Goal: Transaction & Acquisition: Purchase product/service

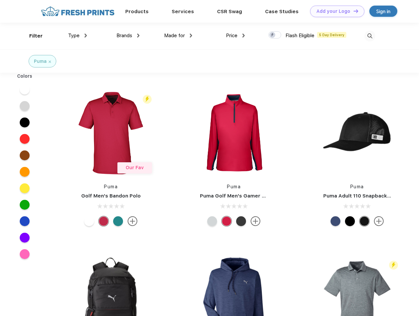
click at [335, 11] on link "Add your Logo Design Tool" at bounding box center [337, 12] width 54 height 12
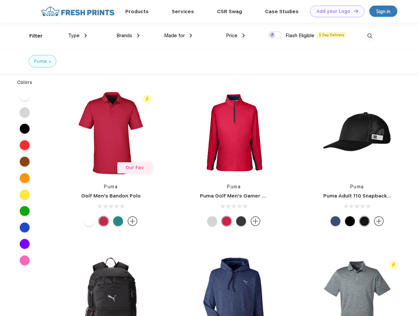
click at [0, 0] on div "Design Tool" at bounding box center [0, 0] width 0 height 0
click at [353, 11] on link "Add your Logo Design Tool" at bounding box center [337, 12] width 54 height 12
click at [32, 36] on div "Filter" at bounding box center [35, 36] width 13 height 8
click at [78, 36] on span "Type" at bounding box center [74, 36] width 12 height 6
click at [128, 36] on span "Brands" at bounding box center [124, 36] width 16 height 6
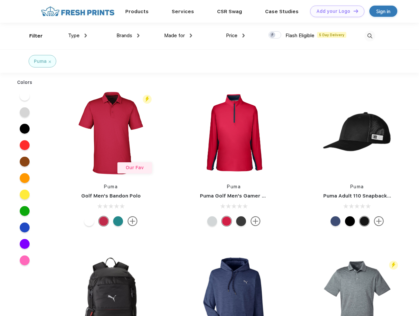
click at [178, 36] on span "Made for" at bounding box center [174, 36] width 21 height 6
click at [235, 36] on span "Price" at bounding box center [232, 36] width 12 height 6
click at [275, 35] on div at bounding box center [274, 34] width 13 height 7
click at [273, 35] on input "checkbox" at bounding box center [270, 33] width 4 height 4
click at [369, 36] on img at bounding box center [369, 36] width 11 height 11
